Goal: Task Accomplishment & Management: Manage account settings

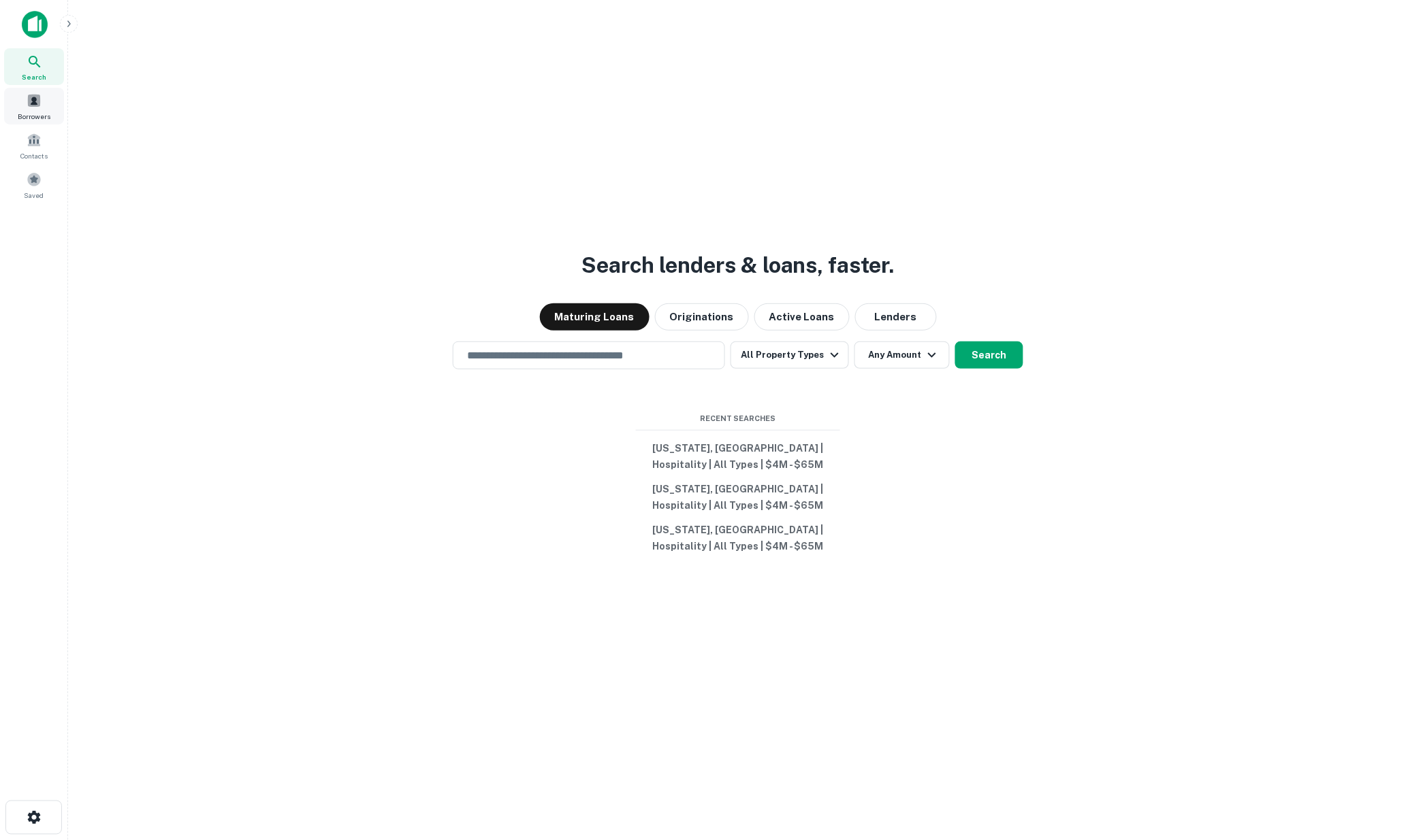
click at [29, 104] on span at bounding box center [34, 100] width 15 height 15
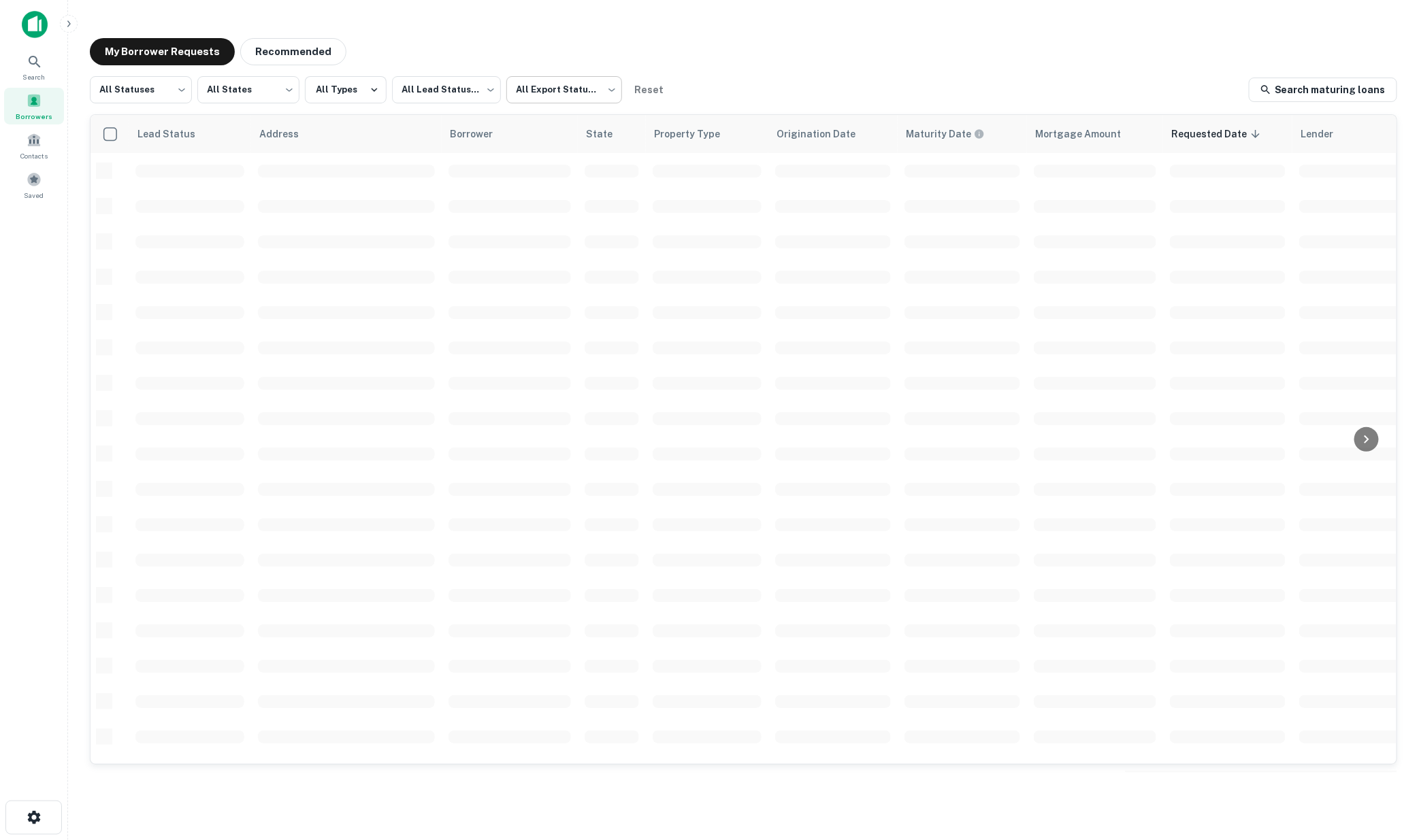
click at [607, 90] on body "Search Borrowers Contacts Saved My Borrower Requests Recommended All Statuses *…" at bounding box center [710, 420] width 1419 height 840
click at [562, 176] on li "Not Exported" at bounding box center [563, 174] width 123 height 24
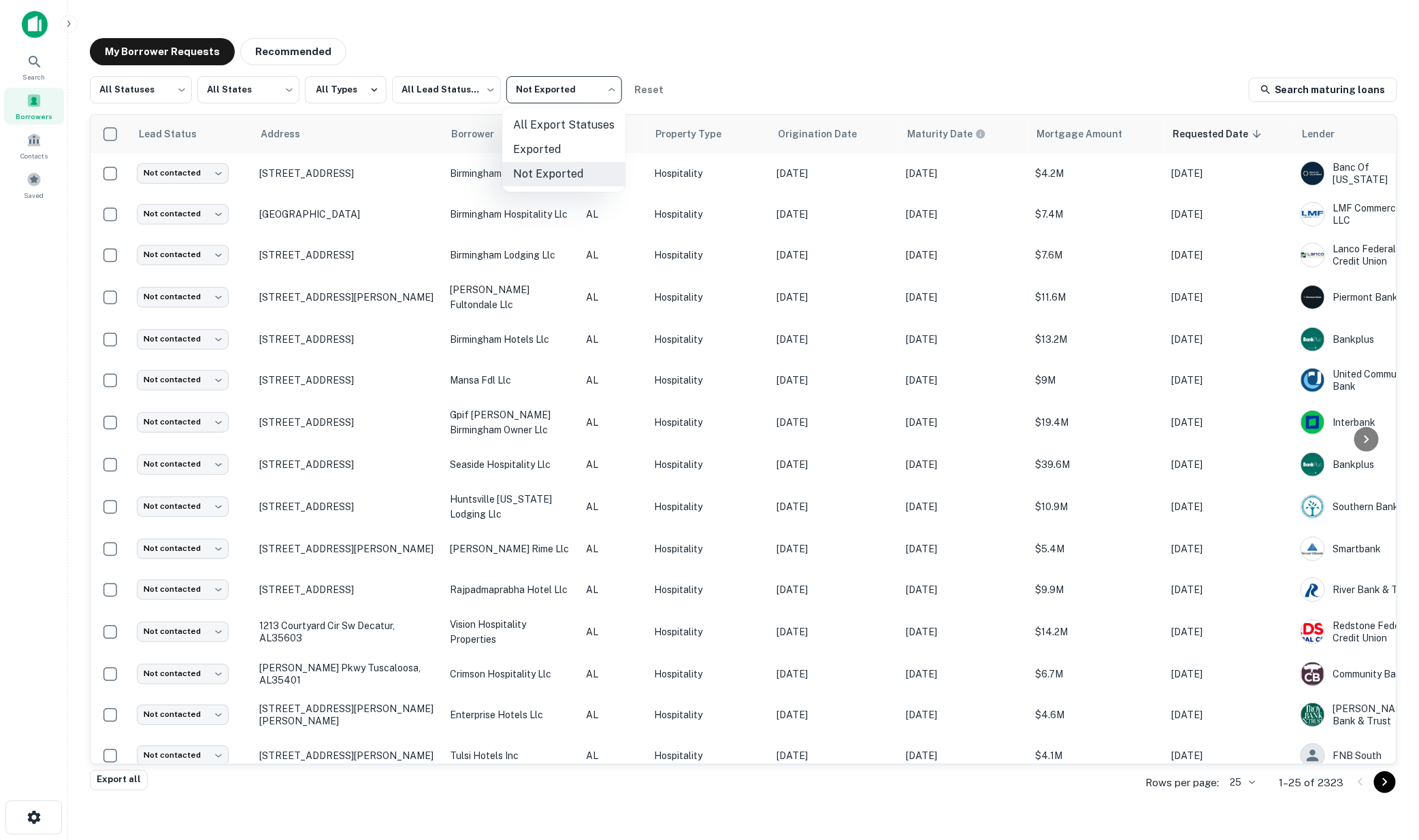
click at [607, 92] on body "Search Borrowers Contacts Saved My Borrower Requests Recommended All Statuses *…" at bounding box center [710, 420] width 1419 height 840
click at [560, 149] on li "Exported" at bounding box center [563, 149] width 123 height 24
type input "****"
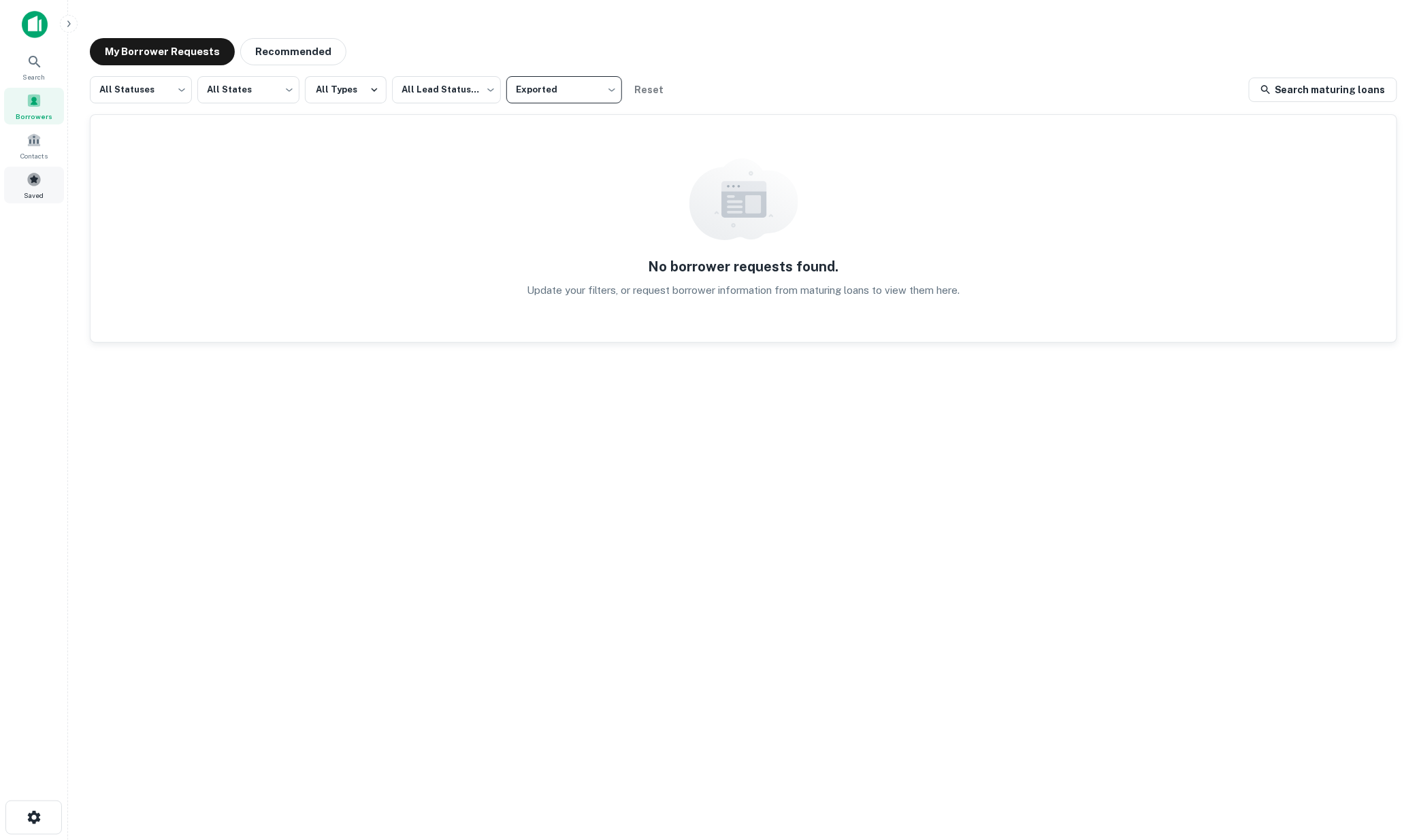
click at [35, 179] on span at bounding box center [34, 180] width 15 height 15
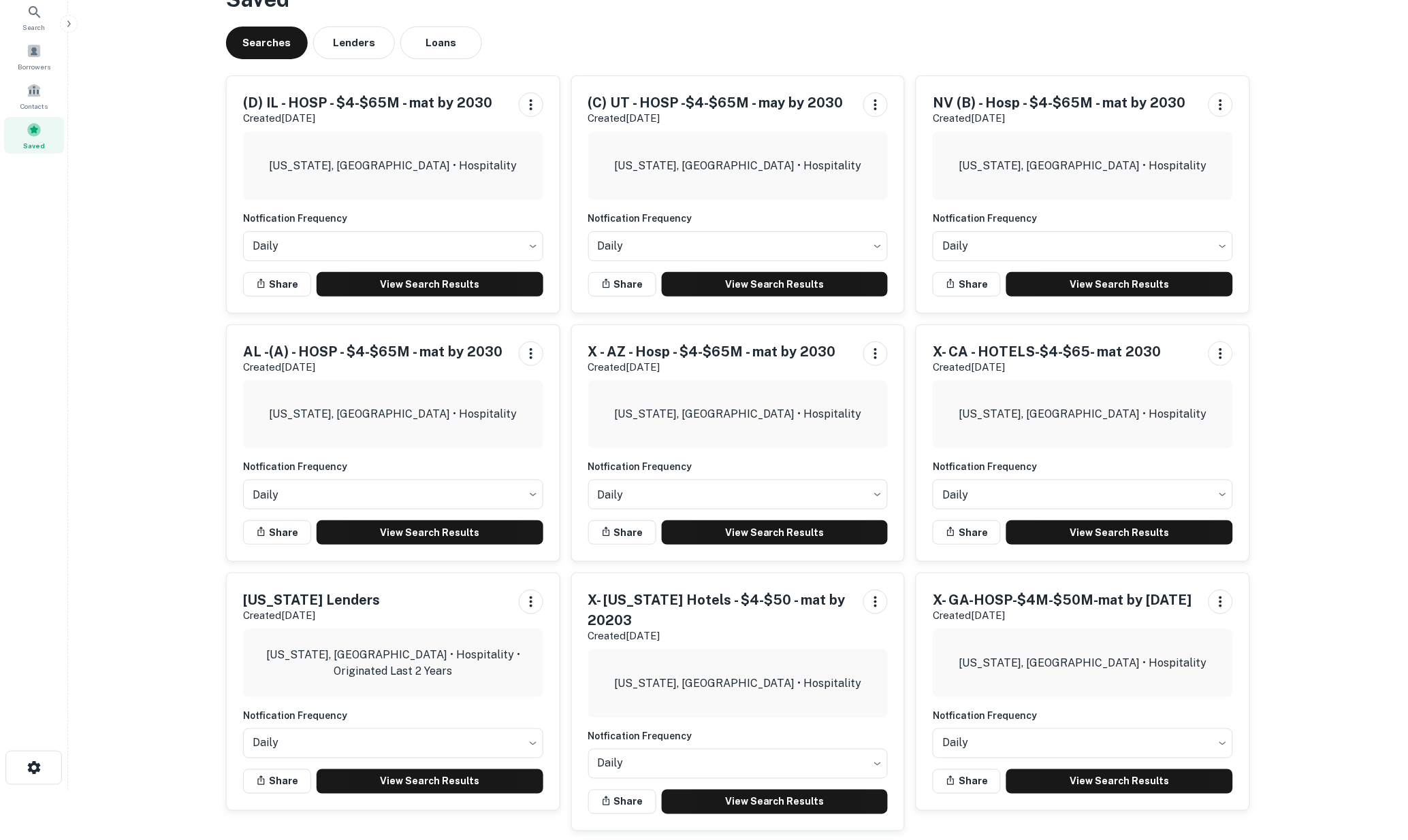
scroll to position [76, 0]
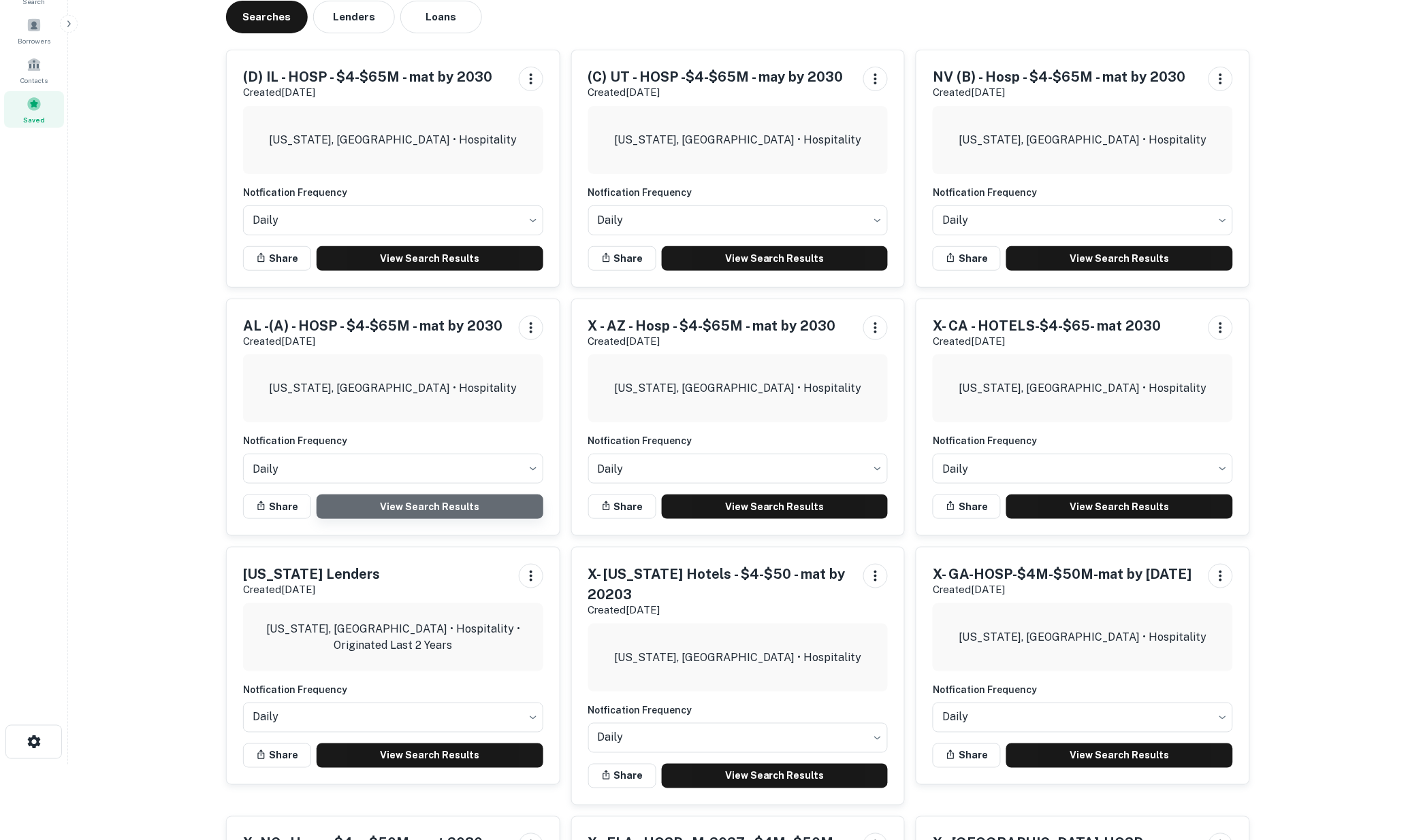
click at [423, 504] on link "View Search Results" at bounding box center [430, 507] width 227 height 24
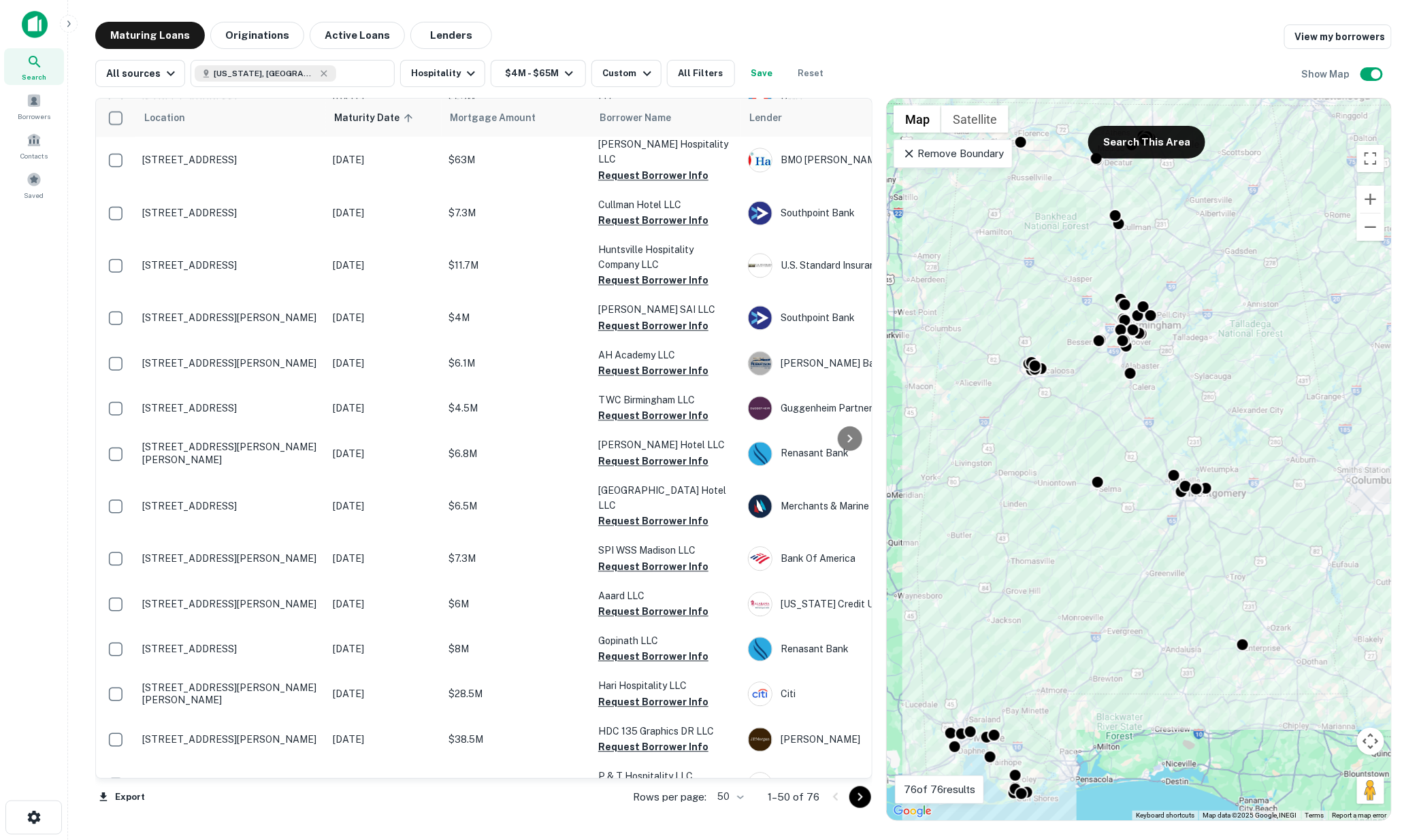
scroll to position [1663, 0]
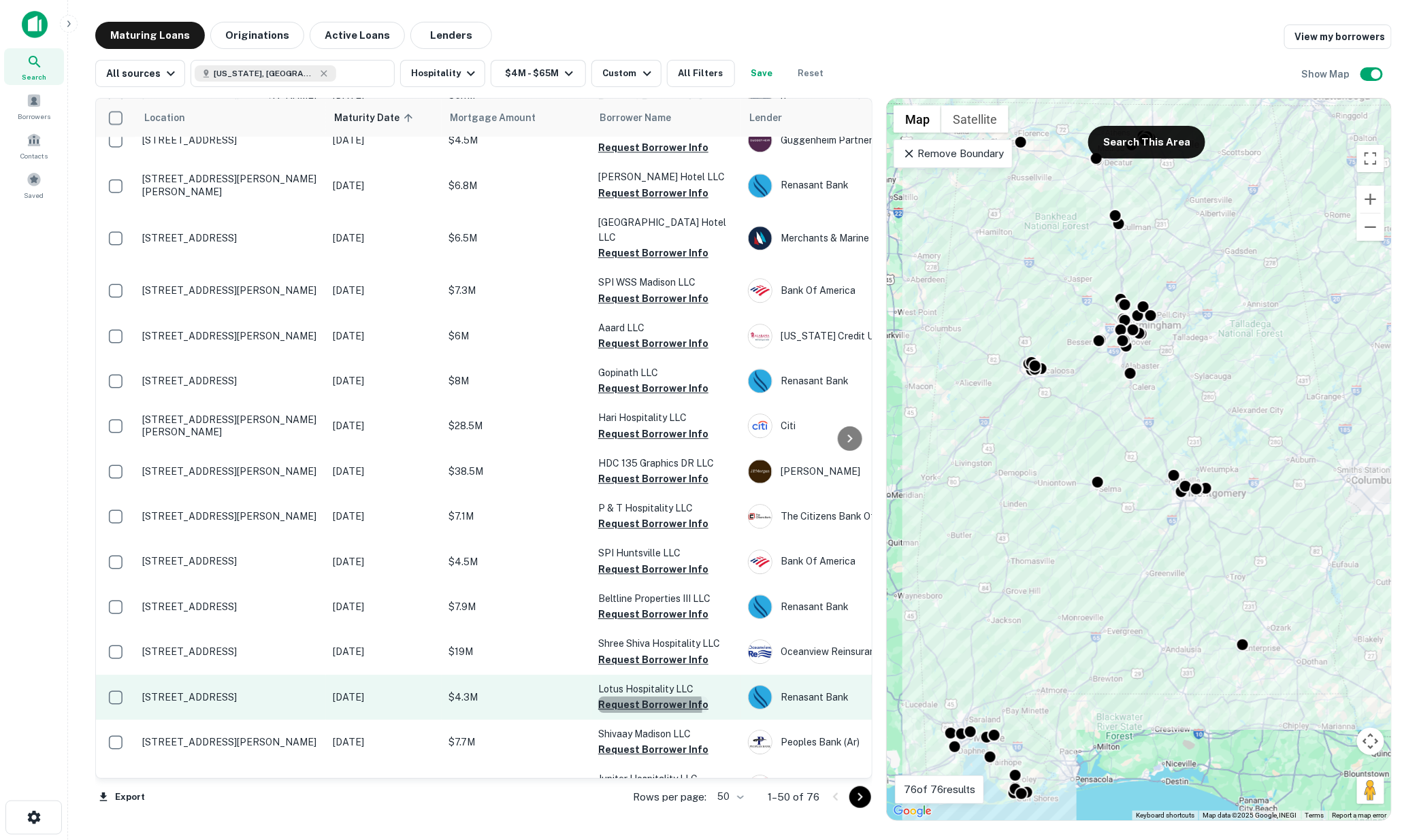
click at [648, 697] on button "Request Borrower Info" at bounding box center [653, 705] width 110 height 16
